Goal: Check status: Check status

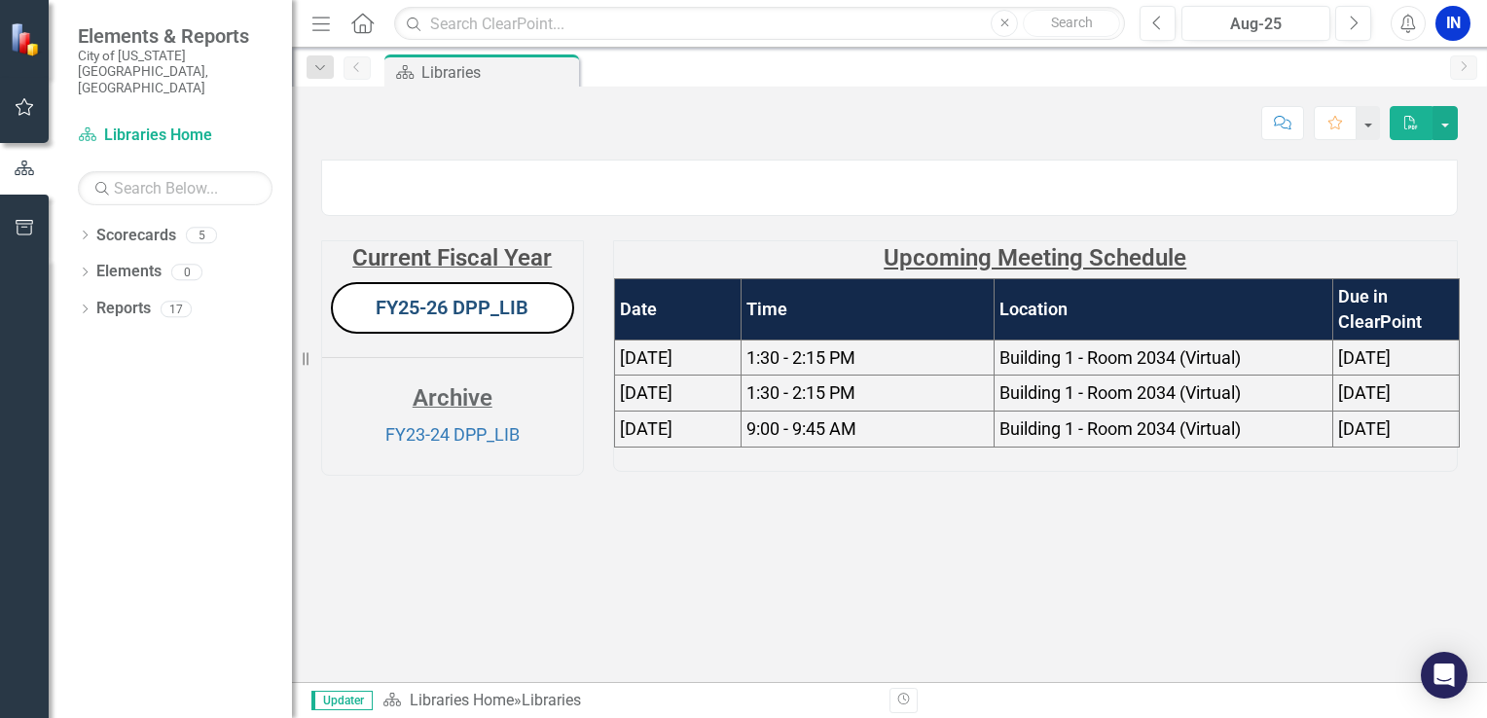
click at [455, 319] on link "FY25-26 DPP_LIB" at bounding box center [452, 307] width 153 height 23
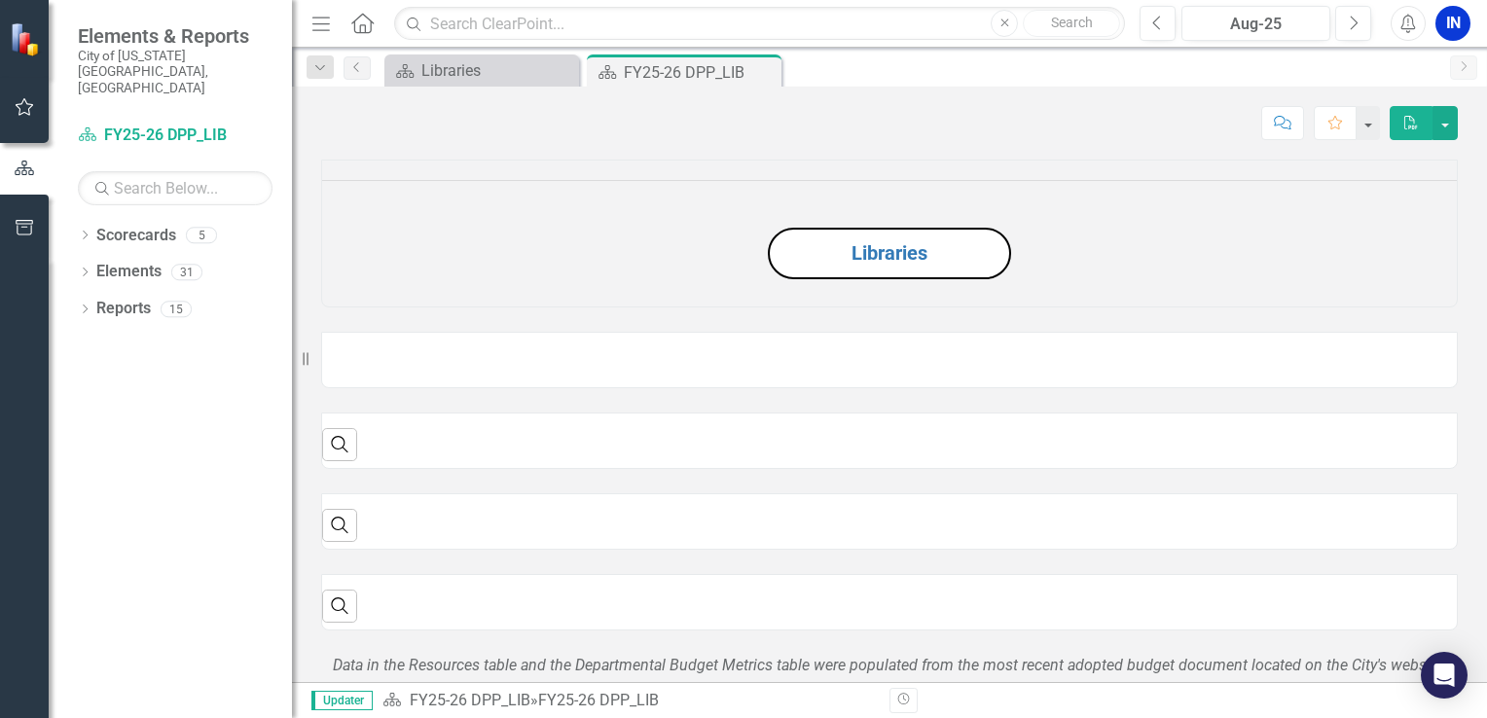
click at [324, 37] on button "Menu" at bounding box center [320, 23] width 25 height 33
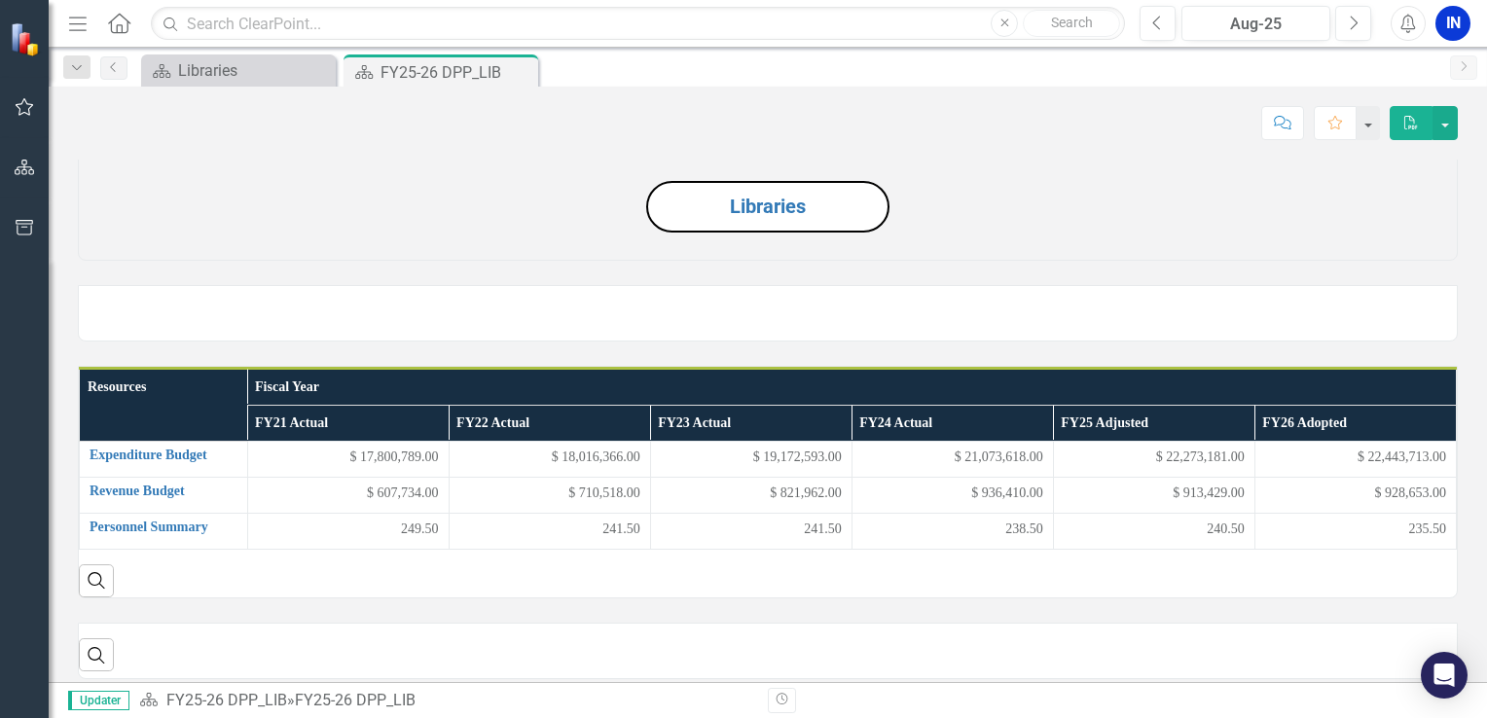
scroll to position [47, 0]
click at [1344, 18] on button "Next" at bounding box center [1353, 23] width 36 height 35
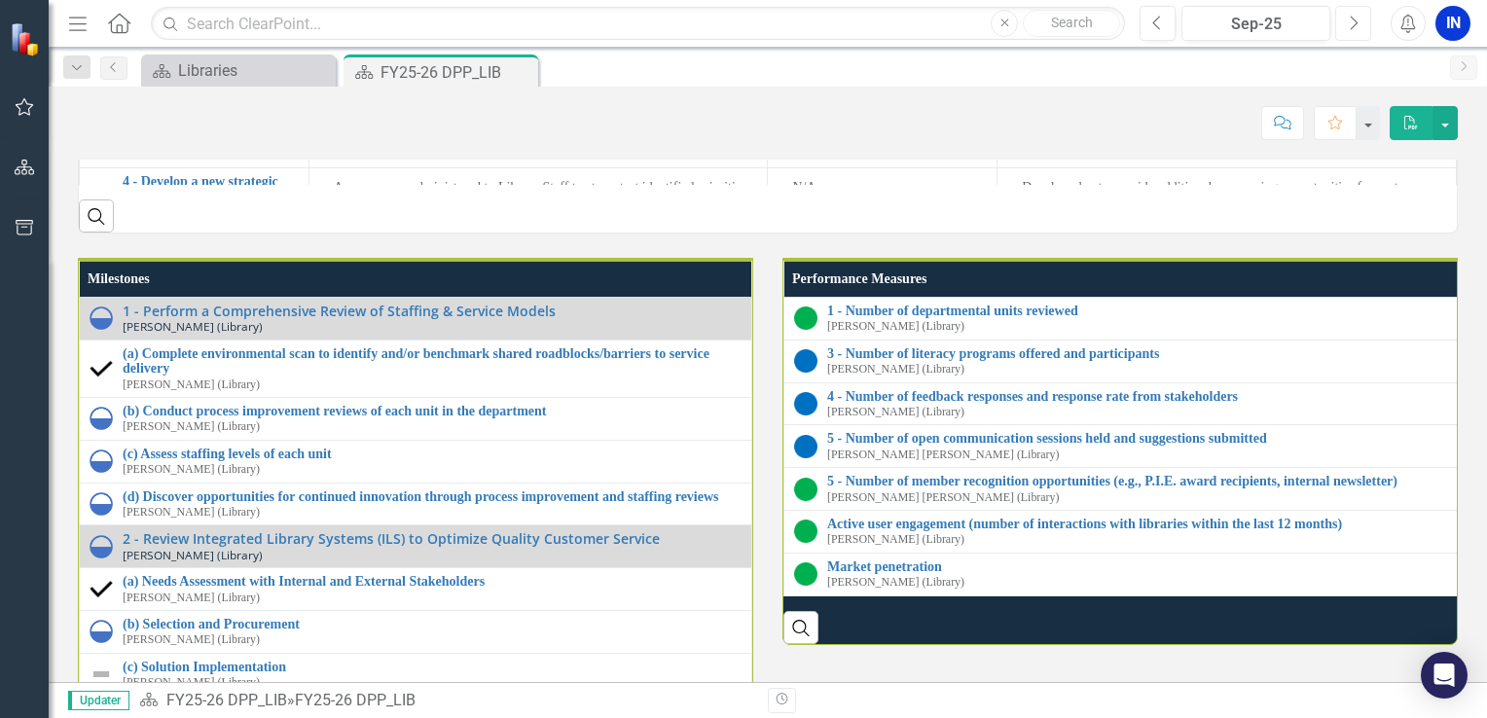
scroll to position [1981, 0]
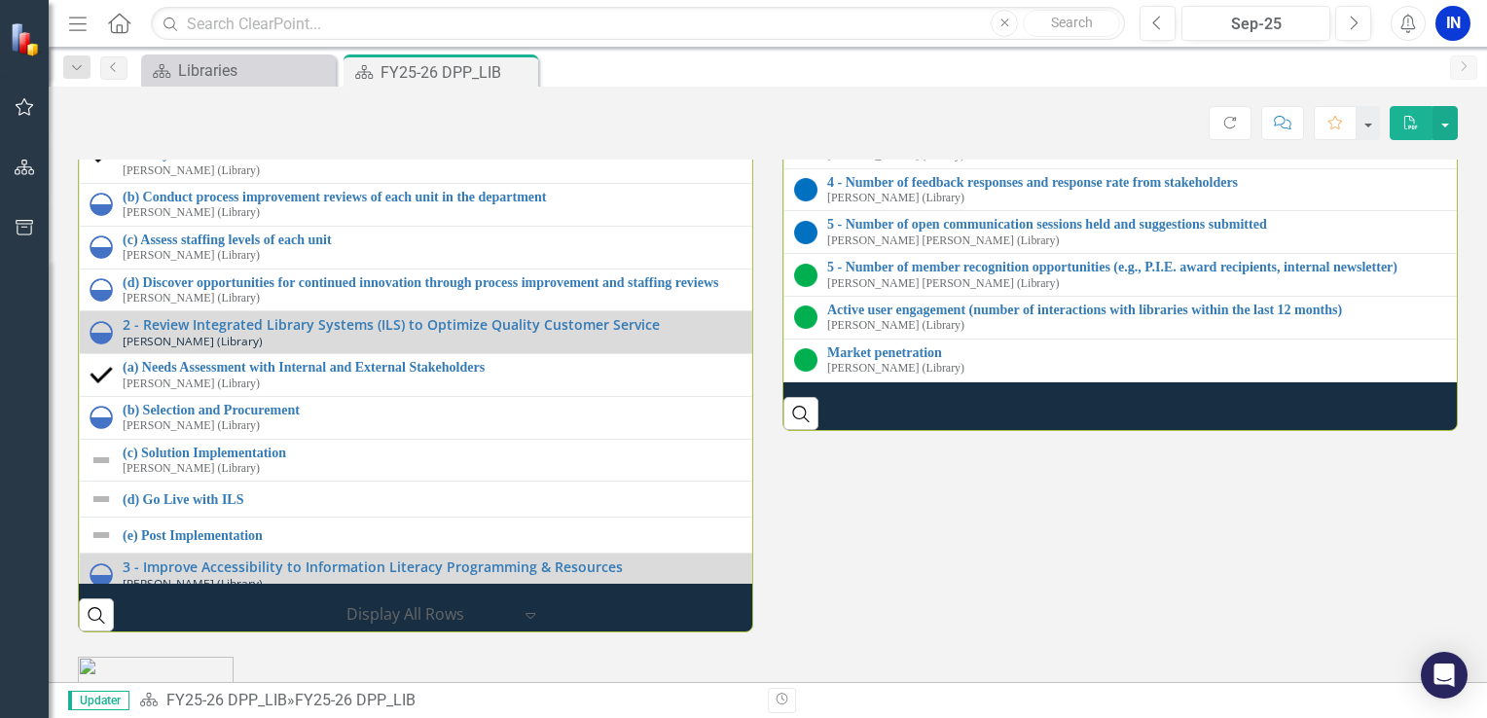
scroll to position [2242, 0]
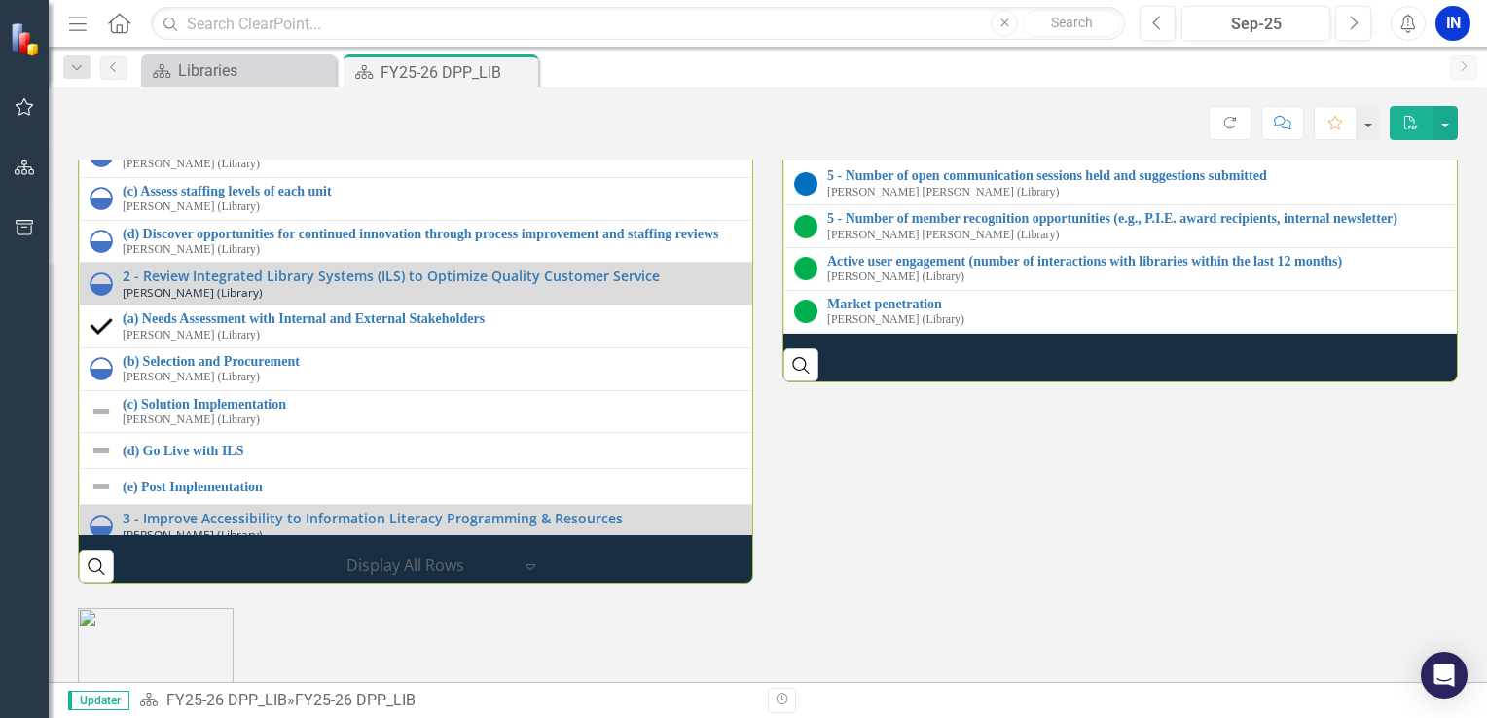
click at [948, 98] on link "3 - Number of literacy programs offered and participants" at bounding box center [1147, 91] width 641 height 15
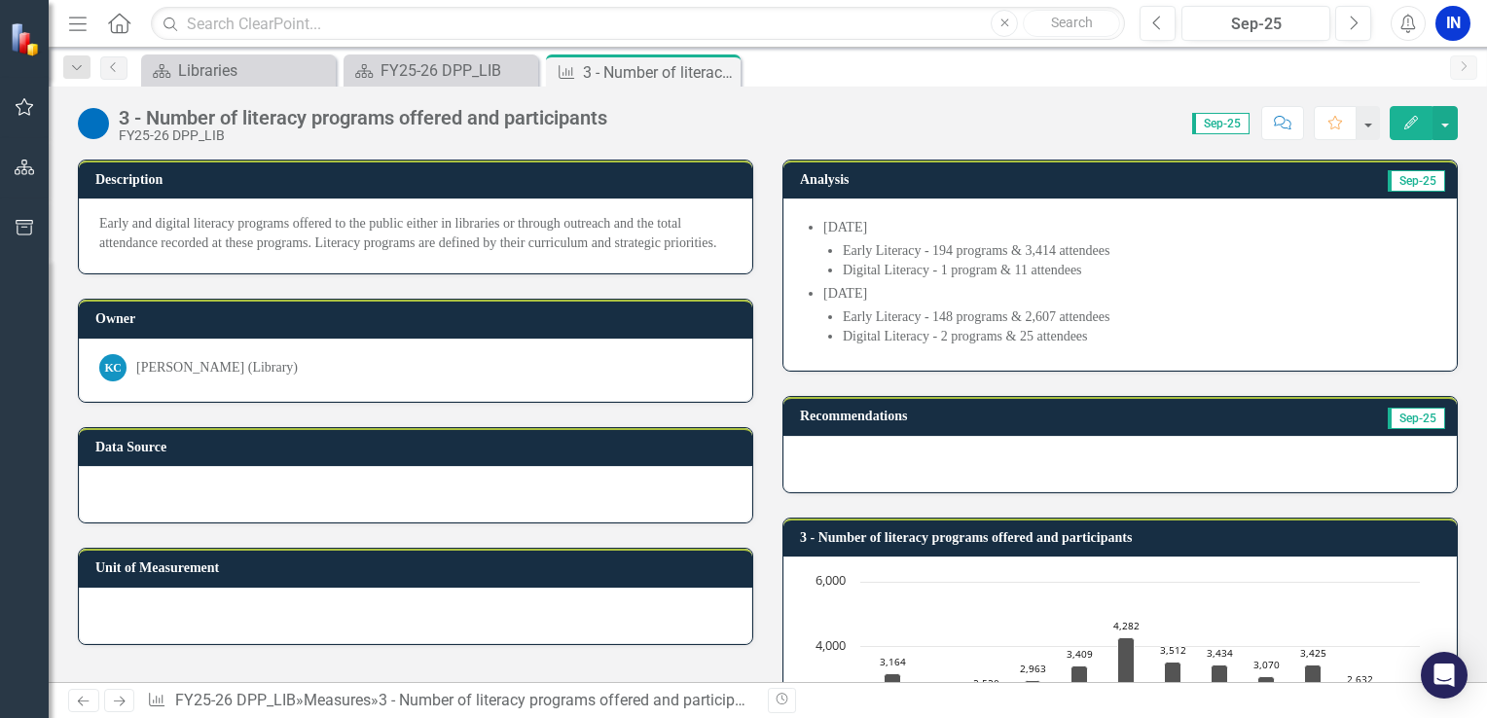
scroll to position [4, 0]
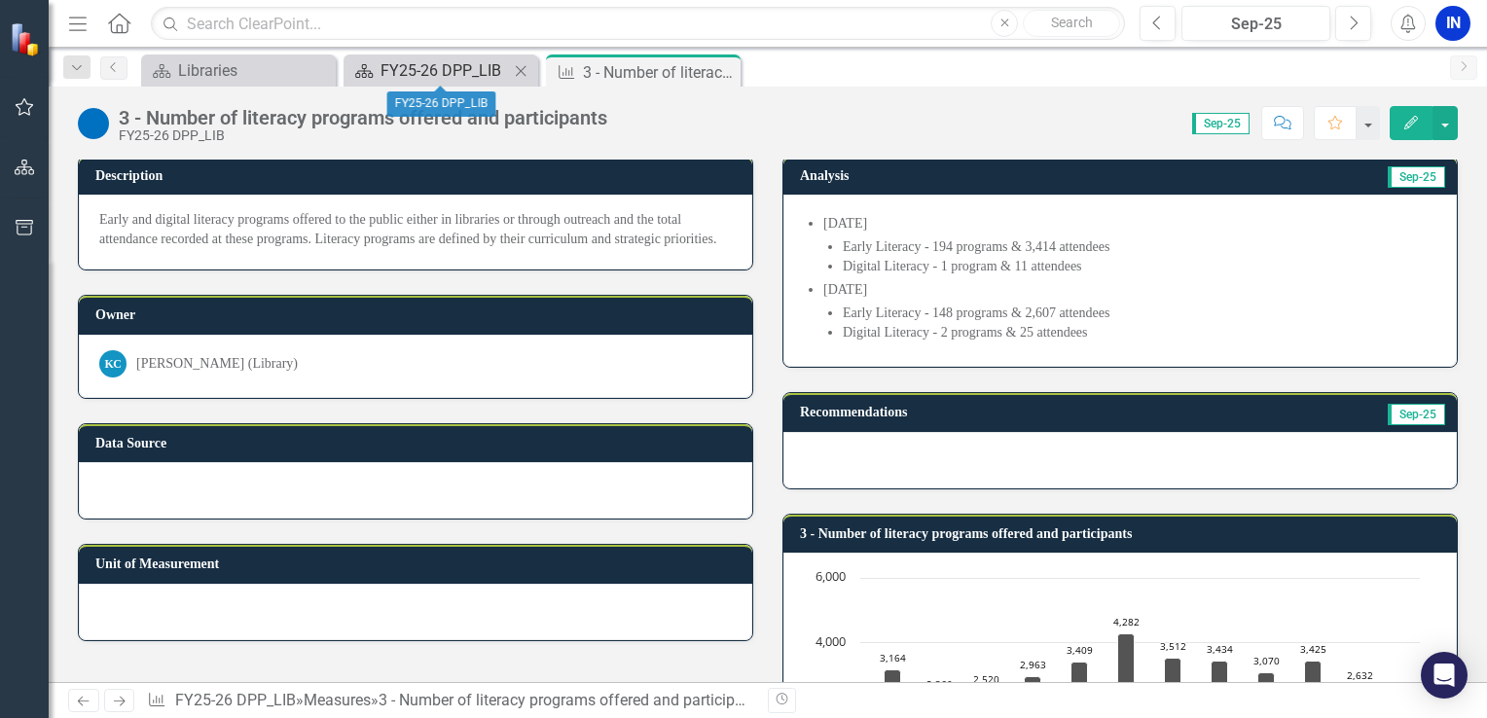
click at [450, 77] on div "FY25-26 DPP_LIB" at bounding box center [444, 70] width 128 height 24
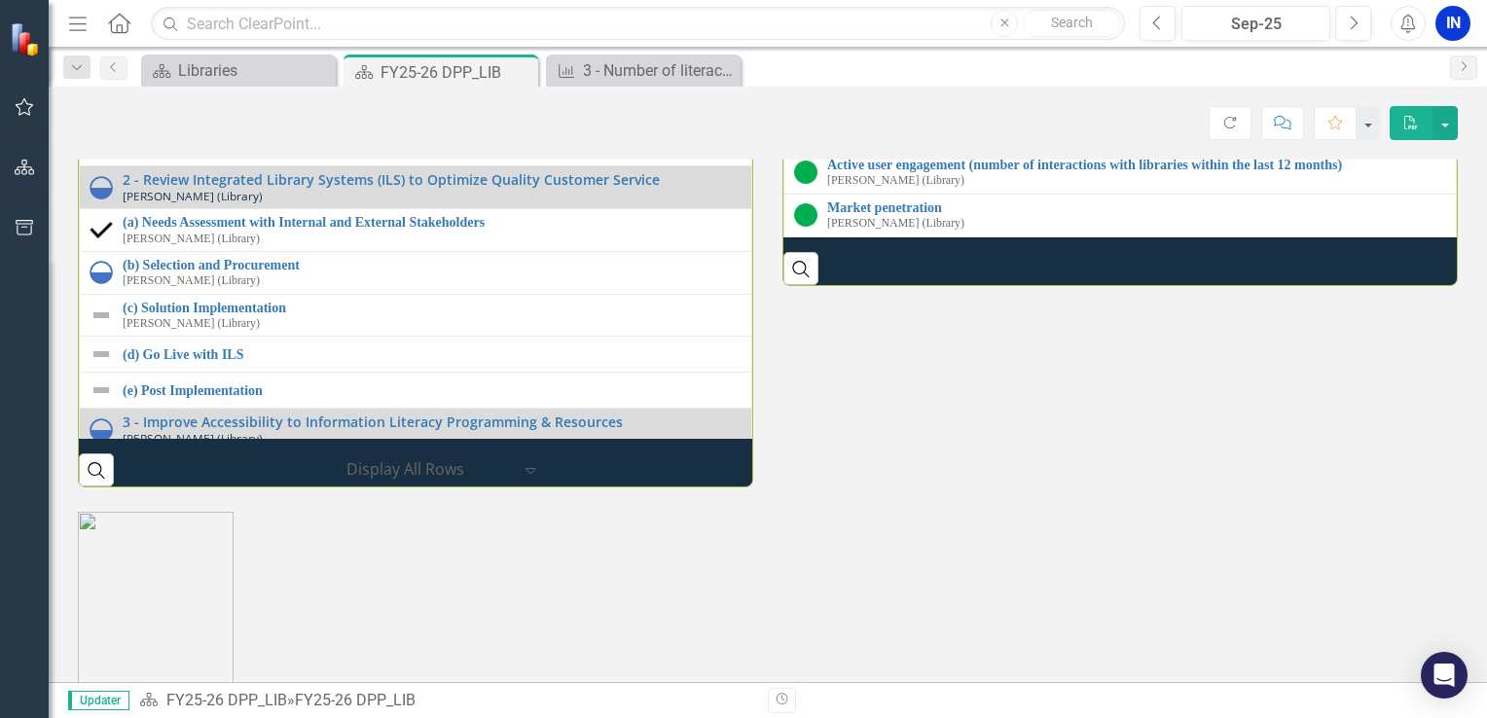
scroll to position [2341, 0]
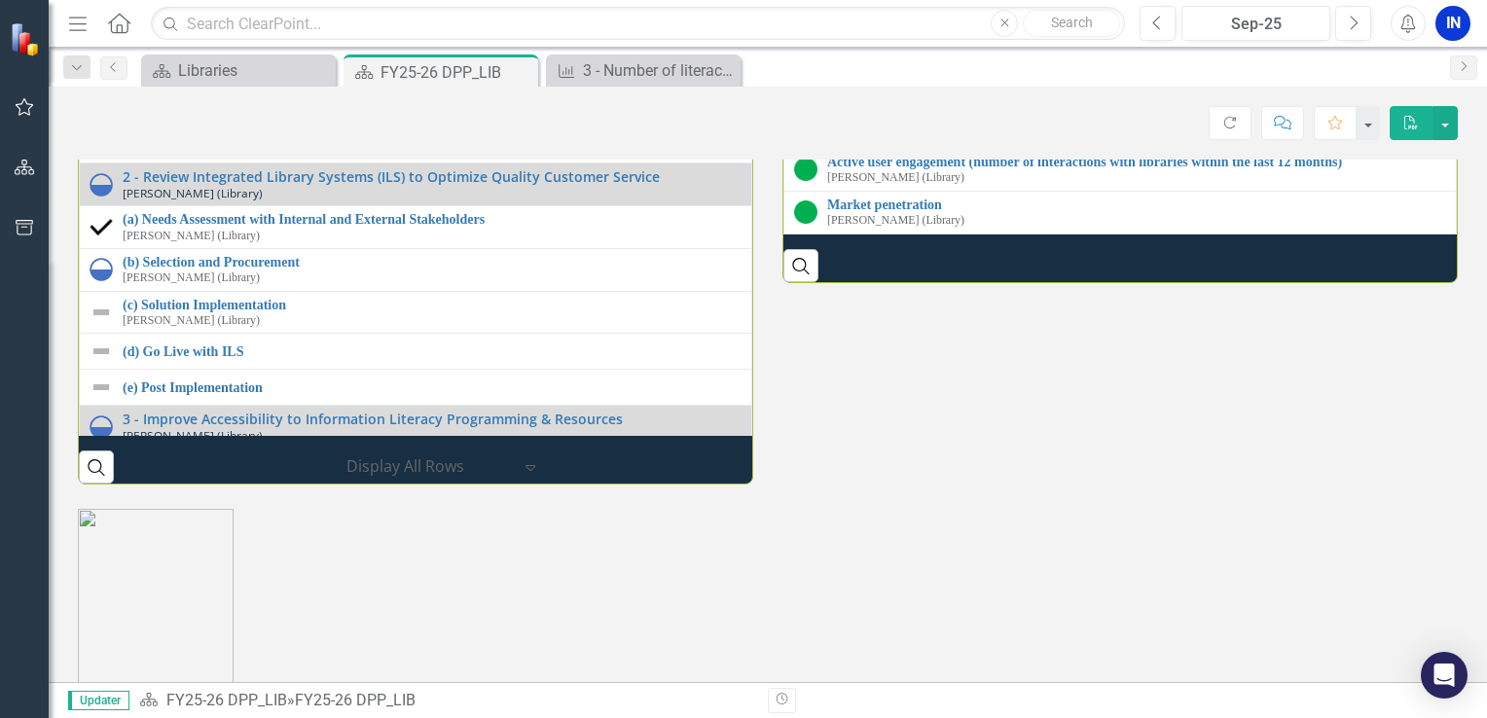
click at [915, 42] on link "4 - Number of feedback responses and response rate from stakeholders" at bounding box center [1136, 34] width 619 height 15
